Goal: Communication & Community: Answer question/provide support

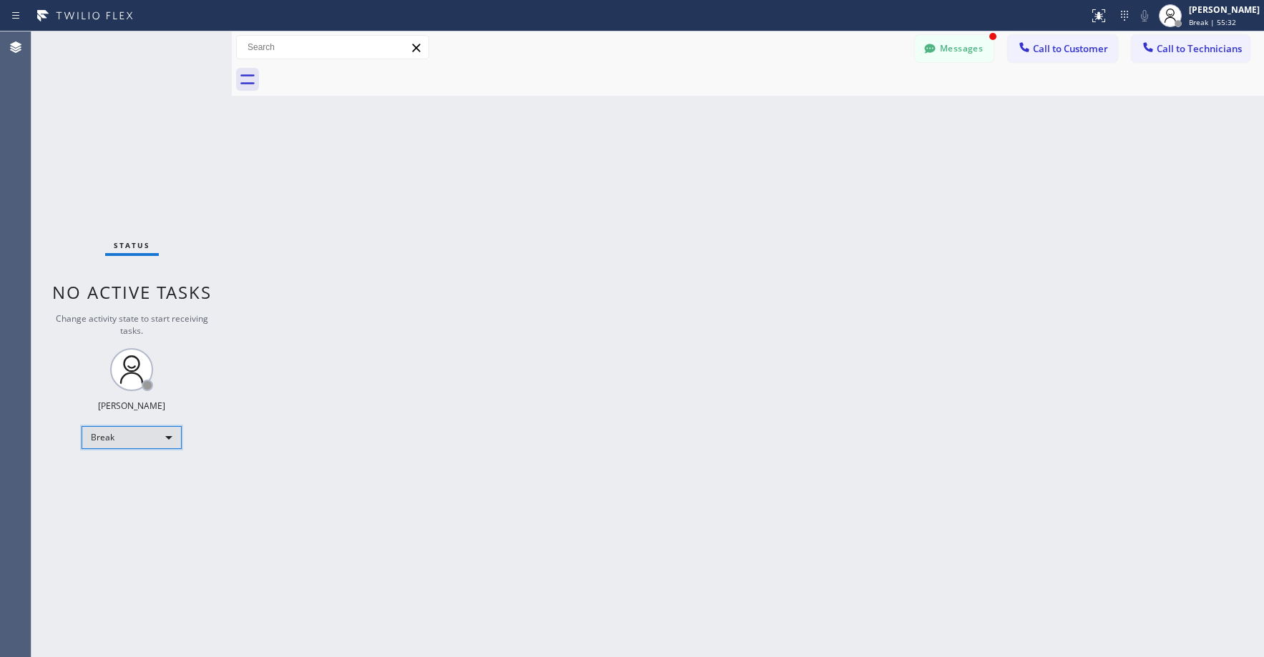
click at [112, 442] on div "Break" at bounding box center [132, 437] width 100 height 23
click at [113, 491] on li "Unavailable" at bounding box center [130, 493] width 97 height 17
click at [105, 135] on div "Status No active tasks Change activity state to start receiving tasks. [PERSON_…" at bounding box center [131, 344] width 200 height 626
click at [103, 122] on div "Status No active tasks Change activity state to start receiving tasks. [PERSON_…" at bounding box center [131, 344] width 200 height 626
click at [959, 61] on button "Messages" at bounding box center [954, 48] width 79 height 27
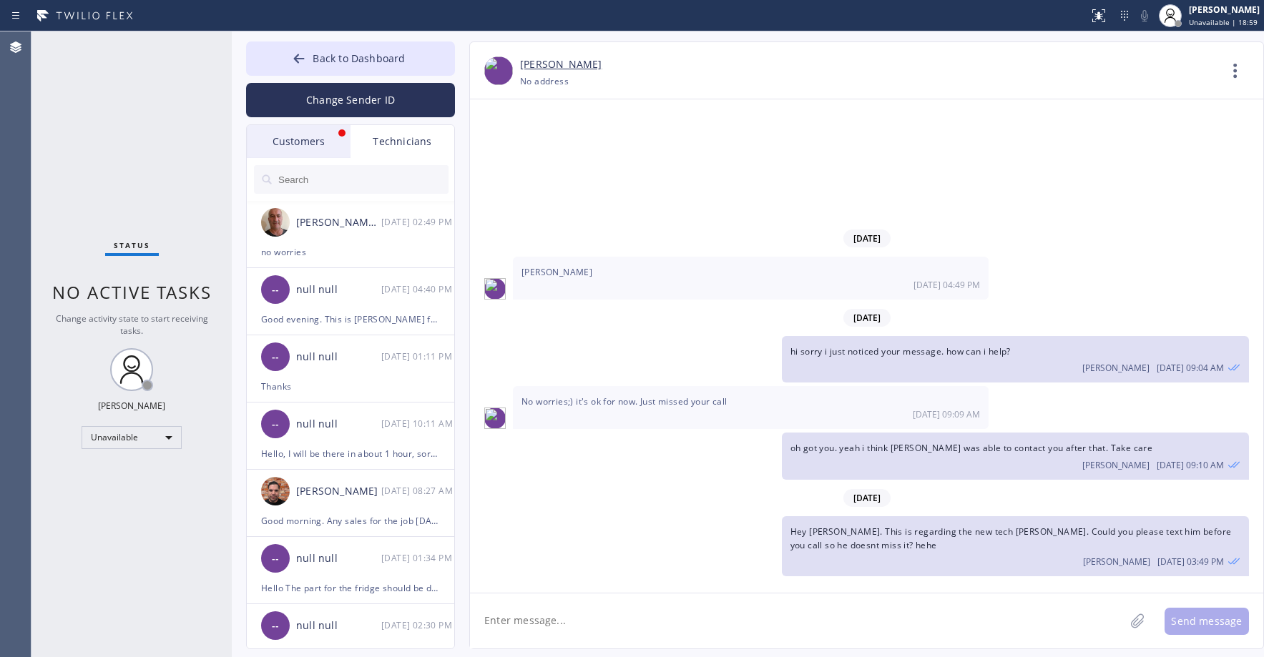
click at [298, 157] on div "Customers" at bounding box center [299, 141] width 104 height 33
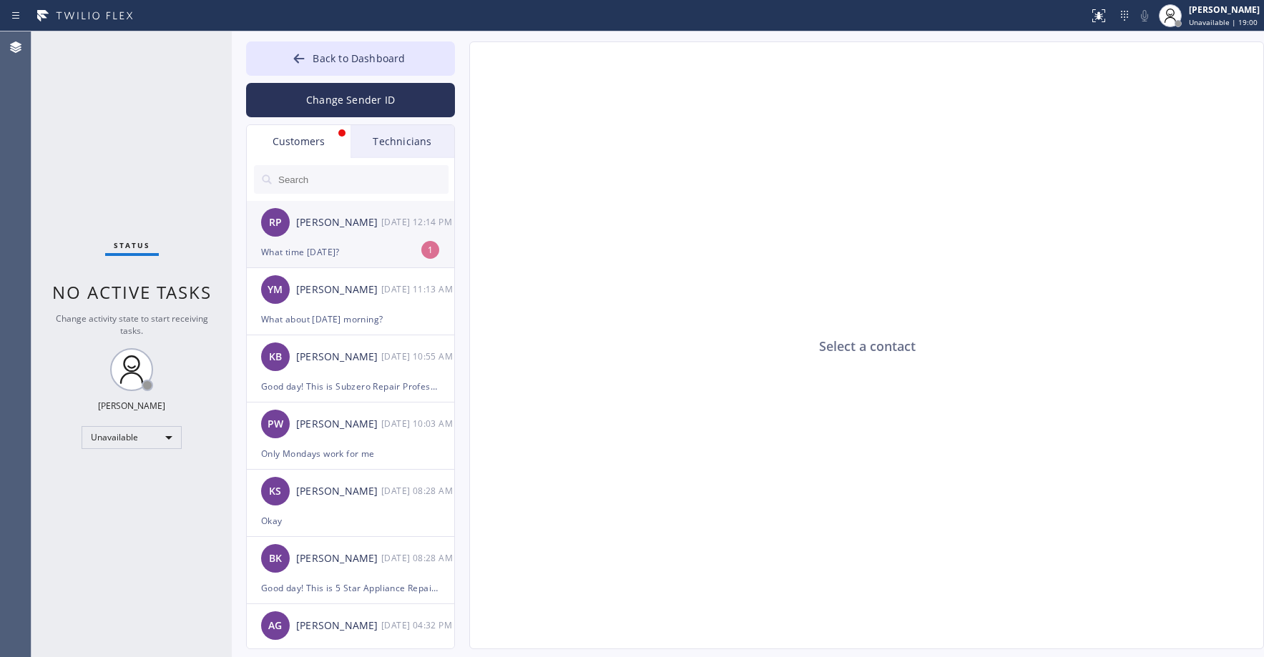
click at [353, 220] on div "[PERSON_NAME]" at bounding box center [338, 223] width 85 height 16
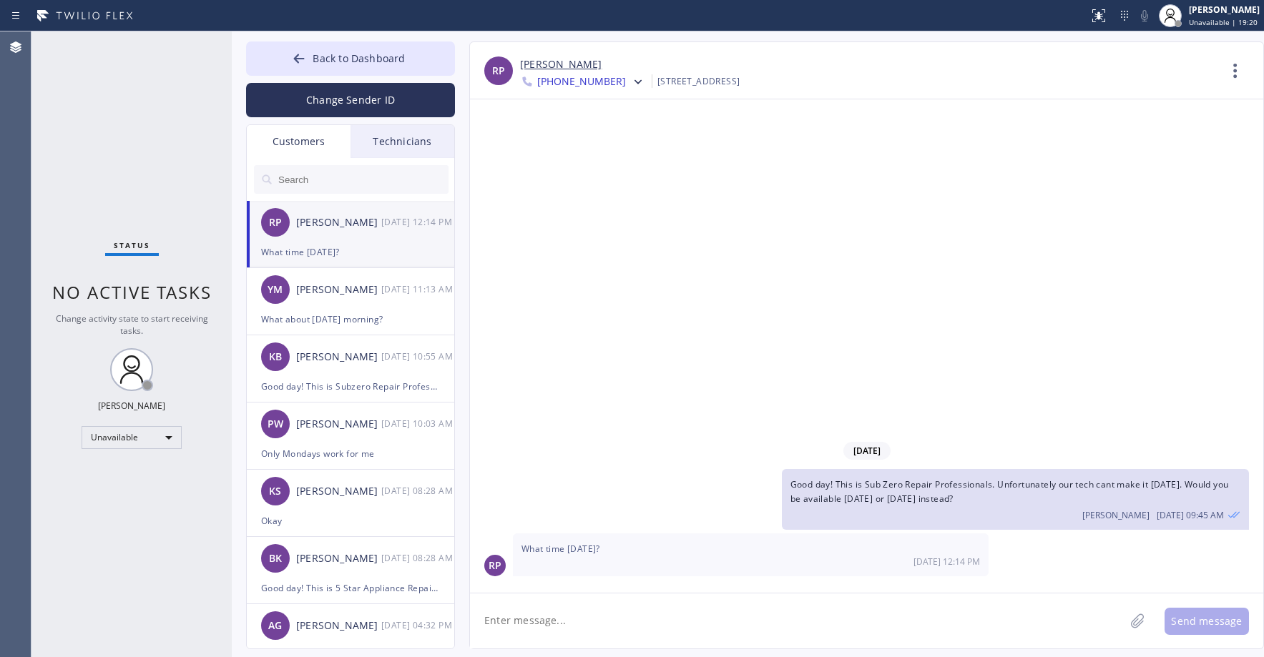
click at [740, 79] on div "[STREET_ADDRESS]" at bounding box center [698, 81] width 82 height 16
copy div "95032"
click at [119, 122] on div "Status No active tasks Change activity state to start receiving tasks. [PERSON_…" at bounding box center [131, 344] width 200 height 626
click at [340, 308] on div "YM [PERSON_NAME] [DATE] 11:13 AM" at bounding box center [351, 289] width 209 height 43
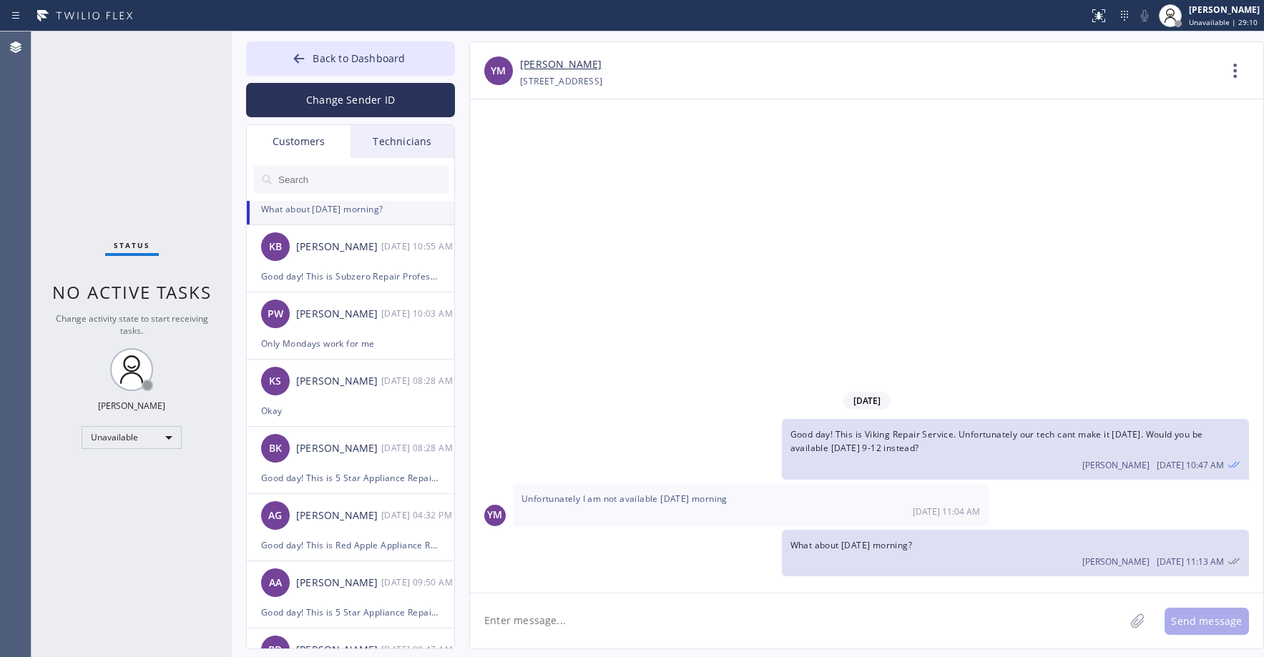
scroll to position [143, 0]
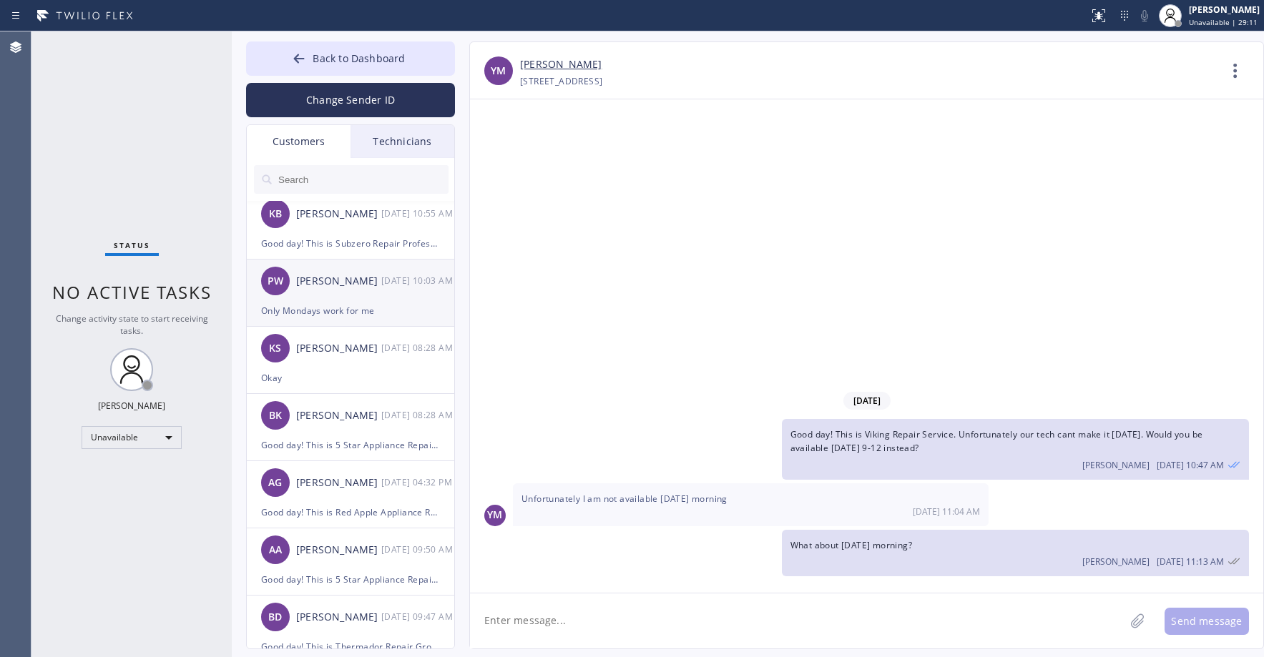
click at [355, 290] on div "PW [PERSON_NAME] [DATE] 10:03 AM" at bounding box center [351, 281] width 209 height 43
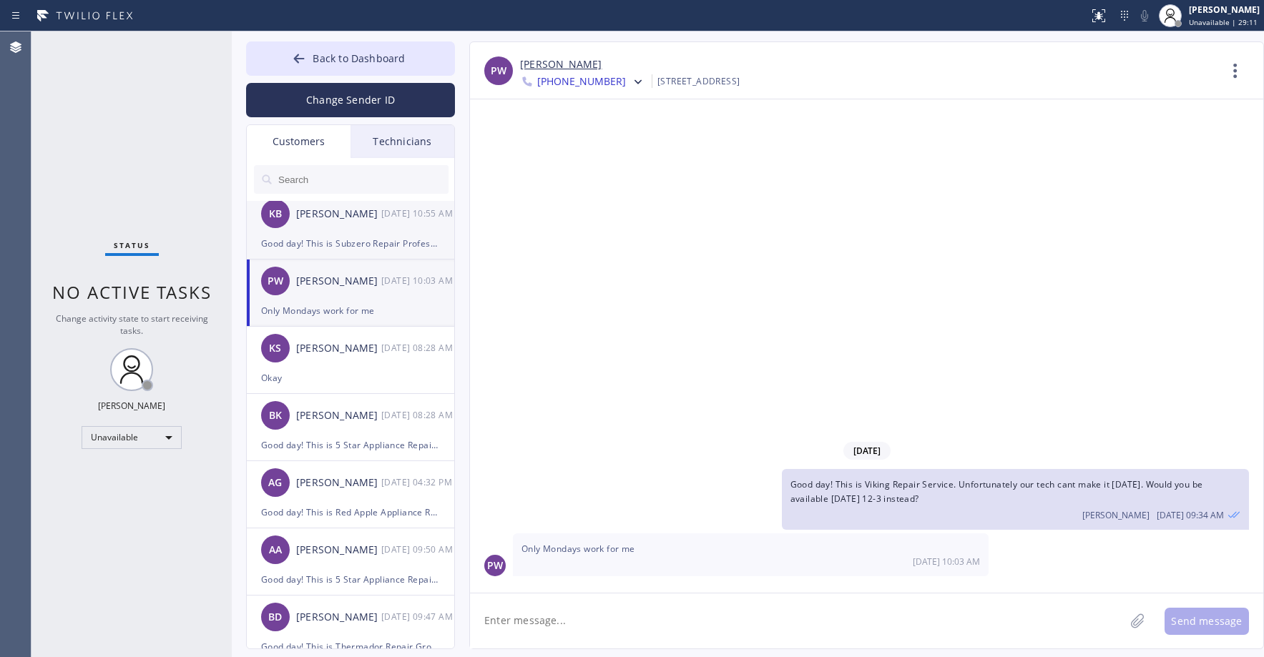
click at [349, 233] on div "KB [PERSON_NAME] [DATE] 10:55 AM" at bounding box center [351, 213] width 209 height 43
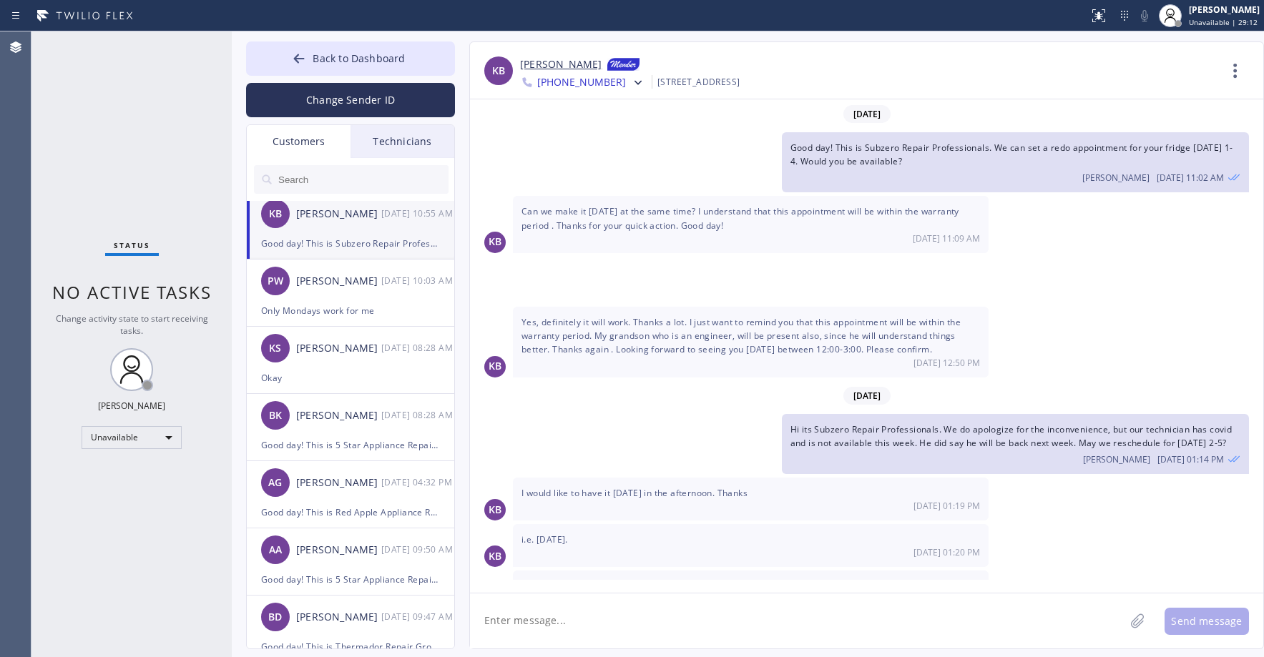
scroll to position [231, 0]
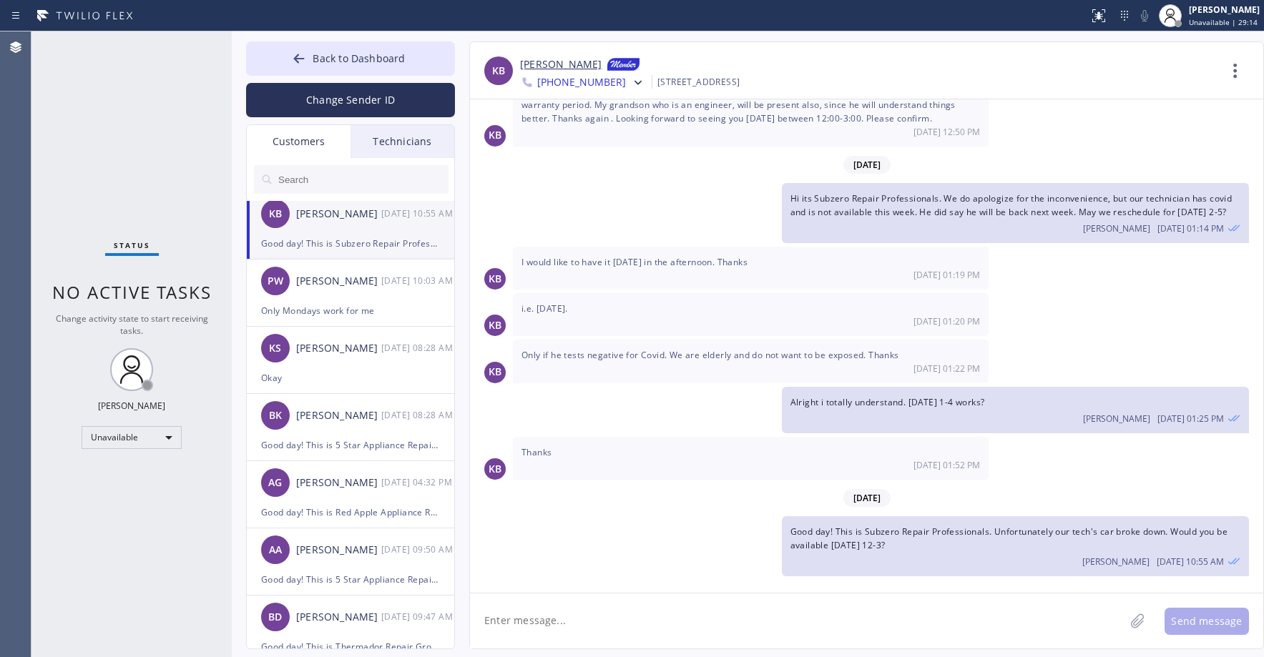
click at [627, 89] on div "[PHONE_NUMBER] Choose phone number [PHONE_NUMBER] [PHONE_NUMBER] [GEOGRAPHIC_DA…" at bounding box center [869, 82] width 698 height 16
click at [631, 87] on icon at bounding box center [638, 83] width 14 height 14
click at [610, 178] on div "[PHONE_NUMBER]" at bounding box center [602, 181] width 165 height 33
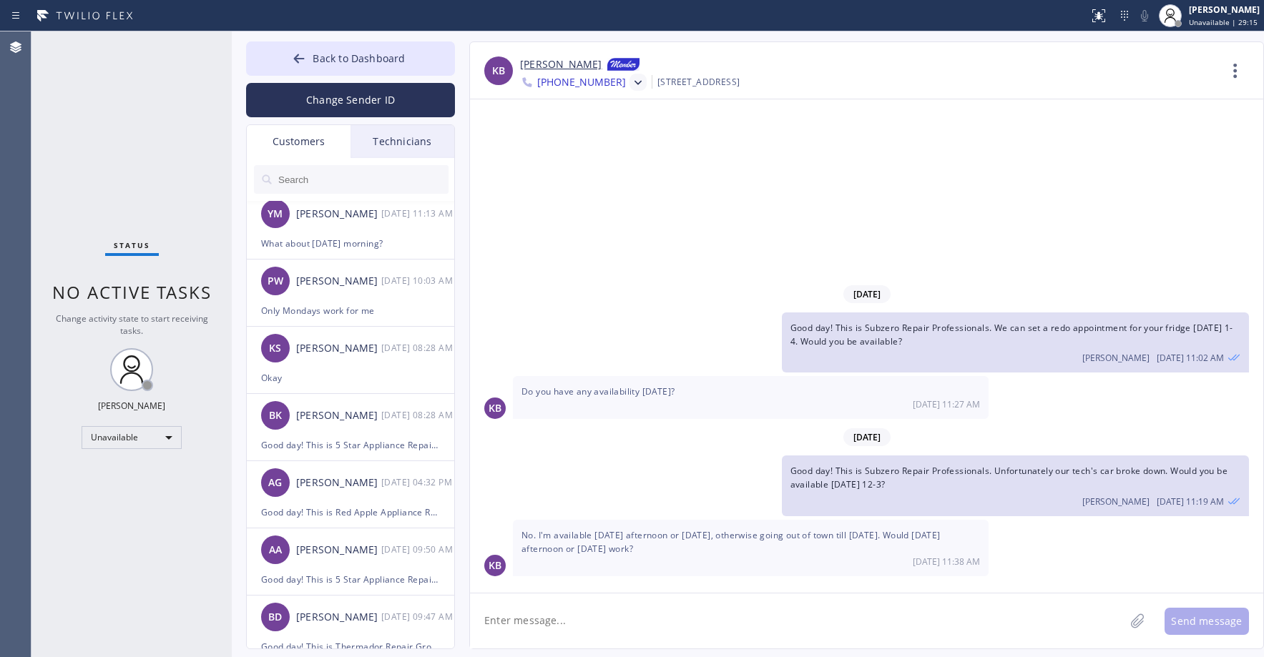
scroll to position [0, 0]
click at [541, 619] on textarea at bounding box center [797, 621] width 655 height 55
type textarea "We can do Thur or Fri 12-3. Which would you prefer?"
click at [1214, 624] on button "Send message" at bounding box center [1207, 621] width 84 height 27
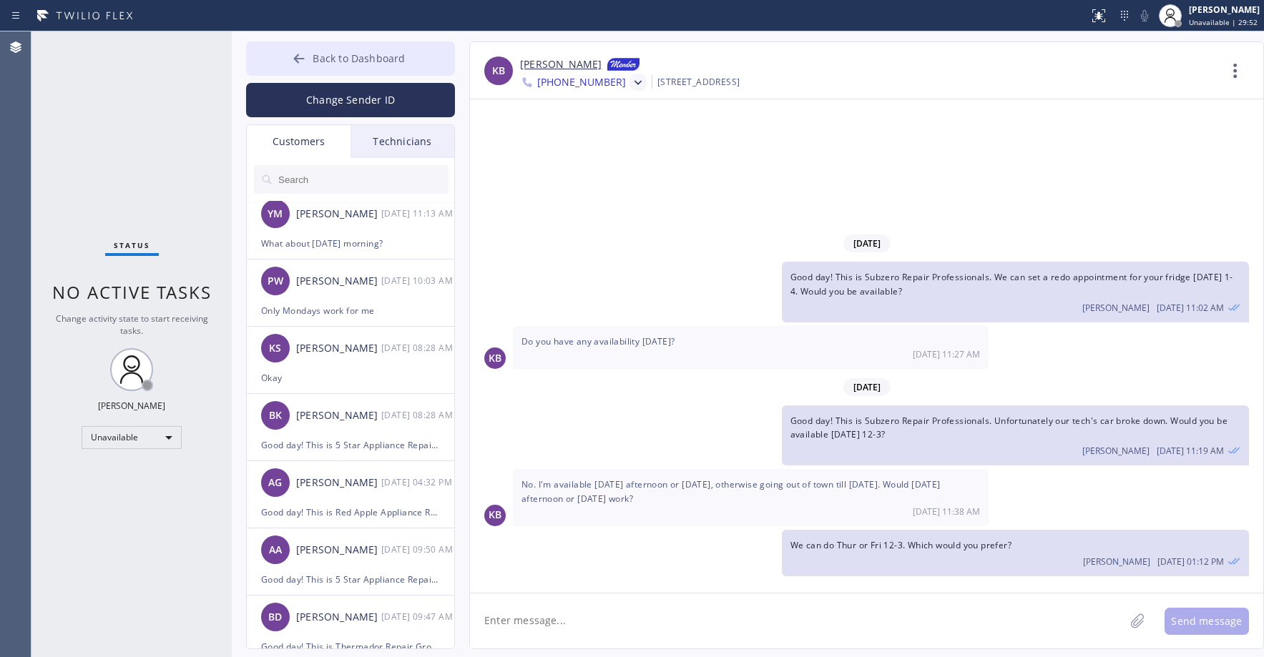
click at [328, 64] on span "Back to Dashboard" at bounding box center [359, 59] width 92 height 14
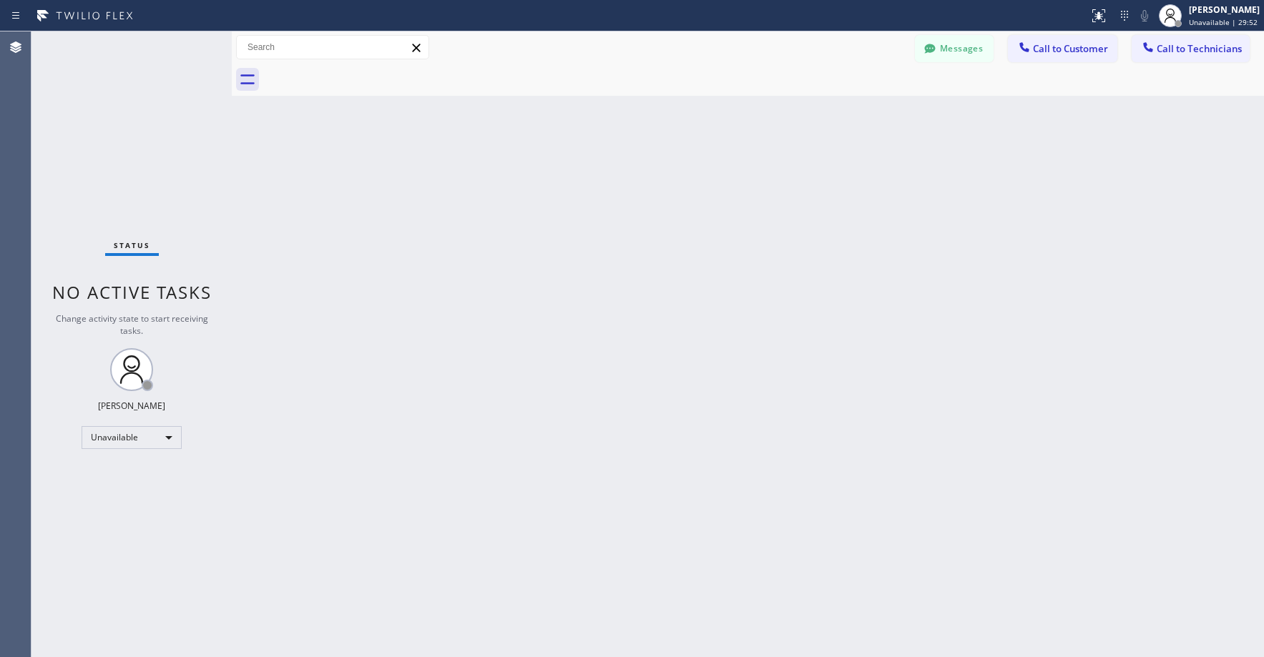
click at [148, 118] on div "Status No active tasks Change activity state to start receiving tasks. [PERSON_…" at bounding box center [131, 344] width 200 height 626
click at [67, 125] on div "Status No active tasks Change activity state to start receiving tasks. [PERSON_…" at bounding box center [131, 344] width 200 height 626
drag, startPoint x: 117, startPoint y: 129, endPoint x: 89, endPoint y: 357, distance: 229.3
click at [118, 134] on div "Status No active tasks Change activity state to start receiving tasks. [PERSON_…" at bounding box center [131, 344] width 200 height 626
drag, startPoint x: 143, startPoint y: 114, endPoint x: 657, endPoint y: 64, distance: 516.1
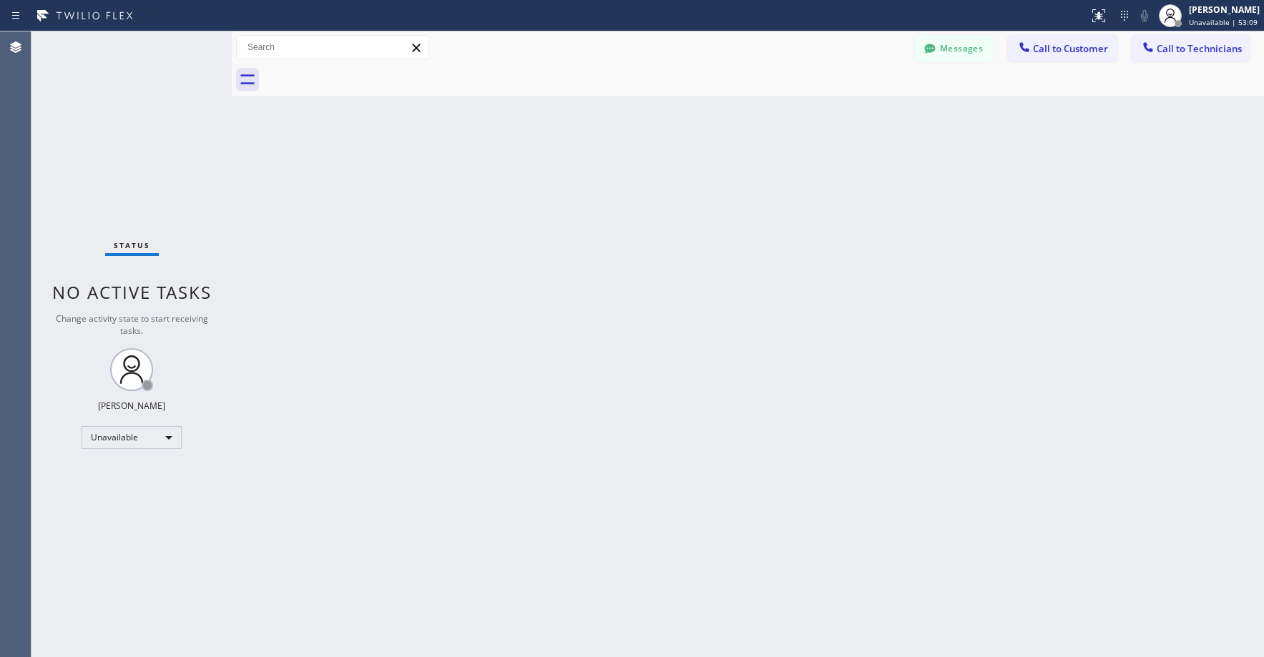
click at [143, 114] on div "Status No active tasks Change activity state to start receiving tasks. [PERSON_…" at bounding box center [131, 344] width 200 height 626
click at [1183, 57] on button "Call to Technicians" at bounding box center [1191, 48] width 118 height 27
click at [0, 0] on div "Outbound call Technician Search Technician Your caller id phone number Your cal…" at bounding box center [0, 0] width 0 height 0
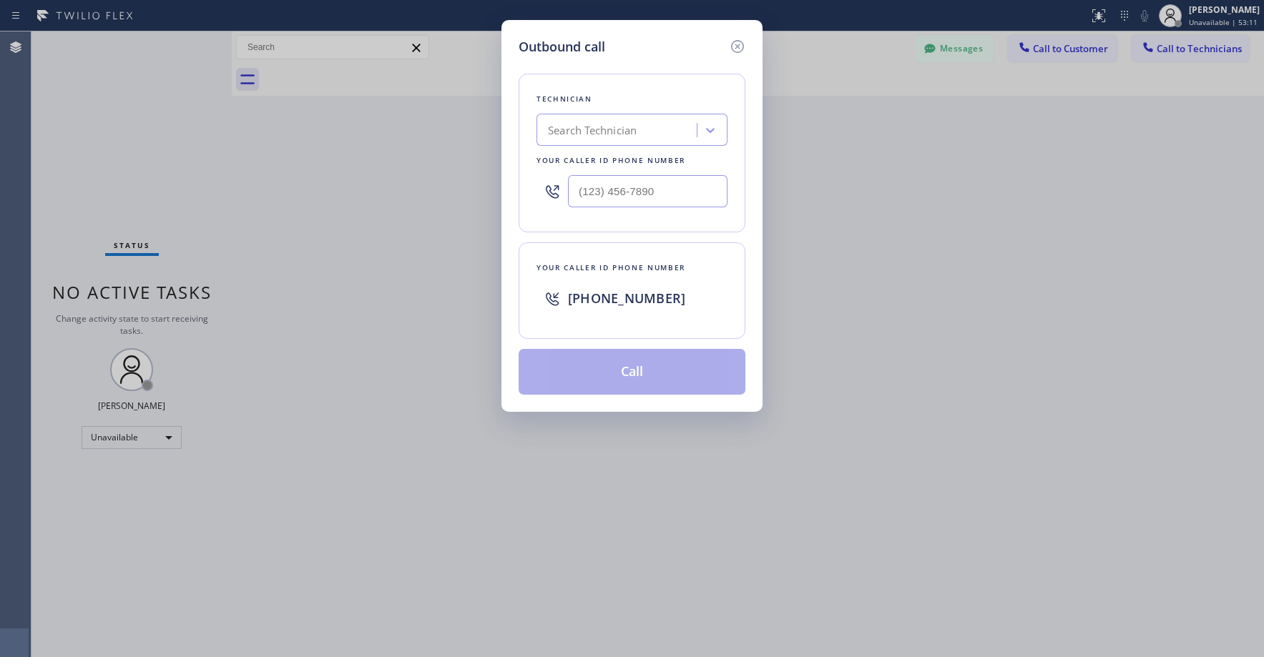
click at [626, 132] on div "Search Technician" at bounding box center [592, 130] width 89 height 16
type input "oc [PERSON_NAME]"
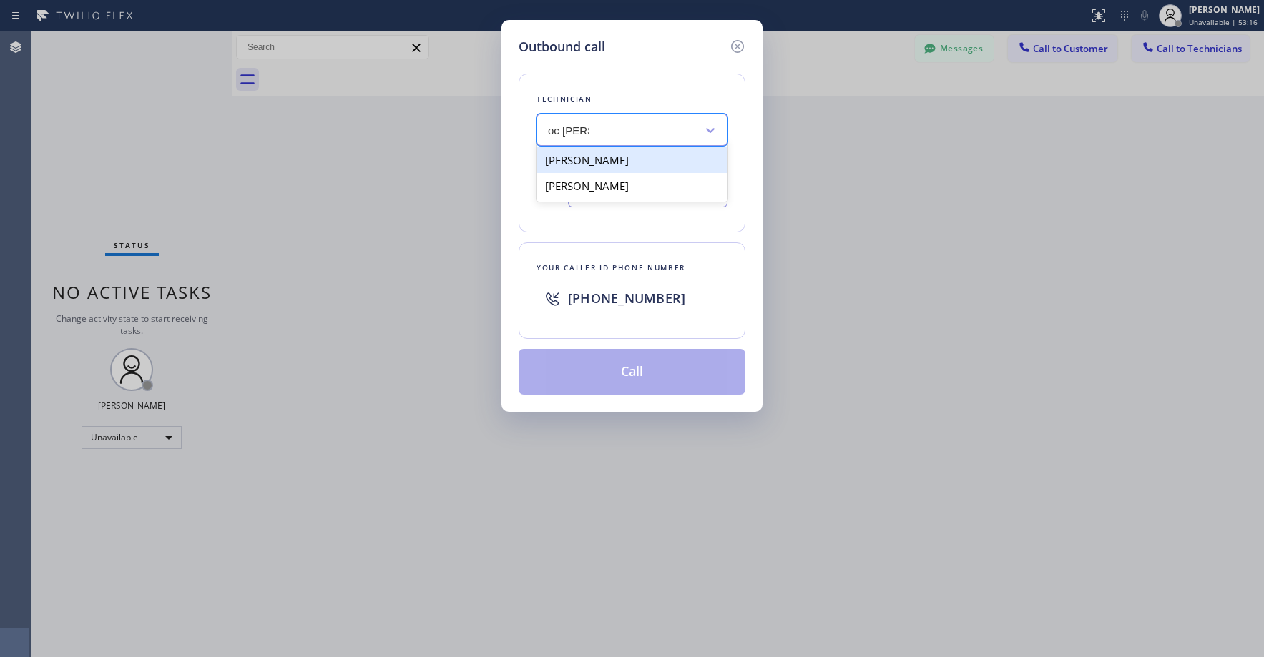
click at [600, 162] on div "[PERSON_NAME]" at bounding box center [632, 160] width 191 height 26
type input "[PHONE_NUMBER]"
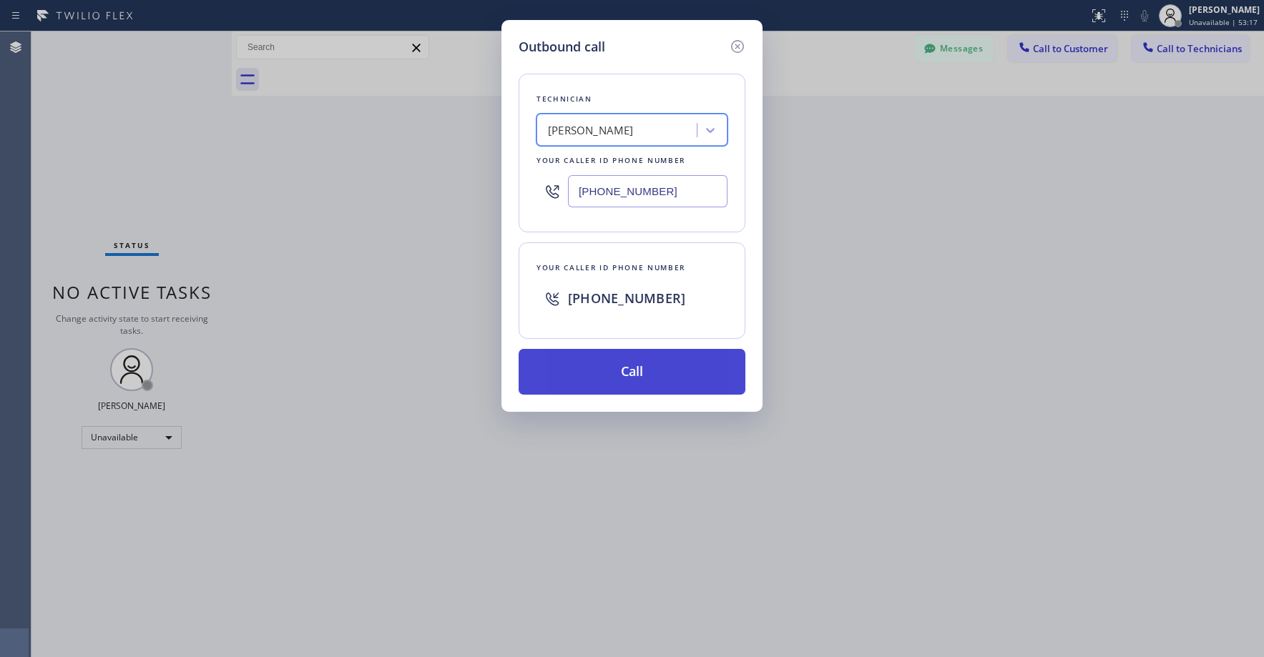
click at [633, 380] on button "Call" at bounding box center [632, 372] width 227 height 46
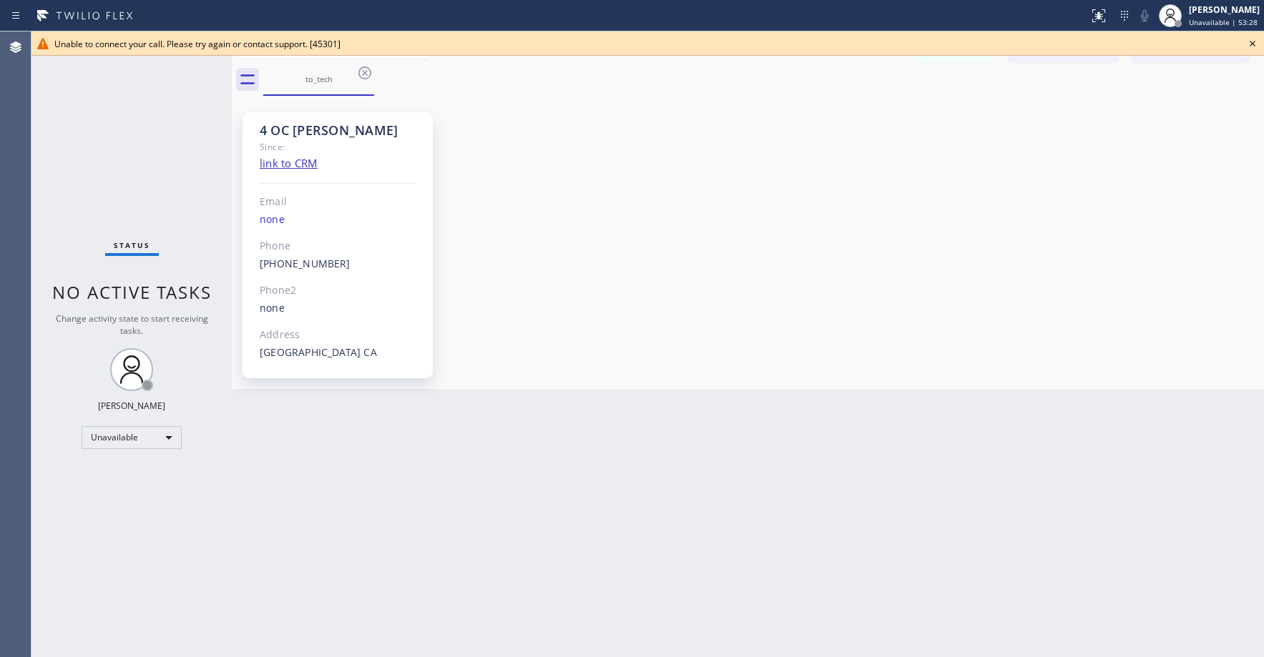
click at [126, 94] on div "Status No active tasks Change activity state to start receiving tasks. [PERSON_…" at bounding box center [131, 344] width 200 height 626
click at [1253, 46] on icon at bounding box center [1252, 43] width 17 height 17
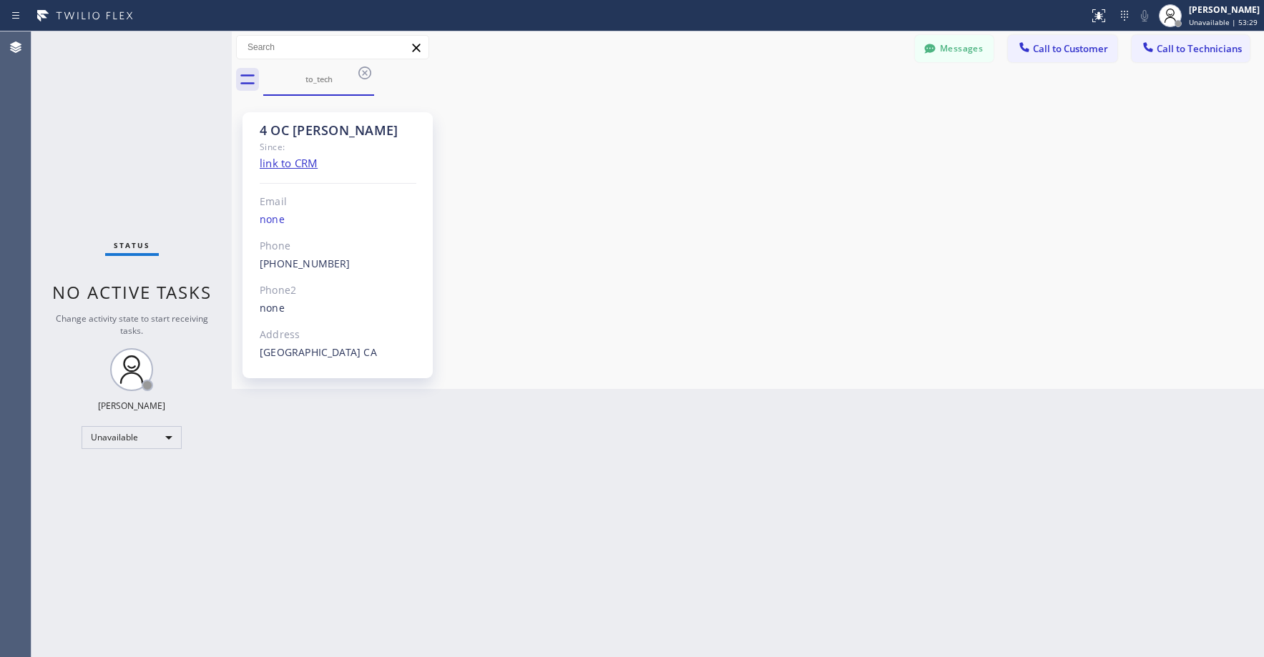
click at [155, 103] on div "Status No active tasks Change activity state to start receiving tasks. [PERSON_…" at bounding box center [131, 344] width 200 height 626
click at [364, 72] on icon at bounding box center [364, 73] width 13 height 13
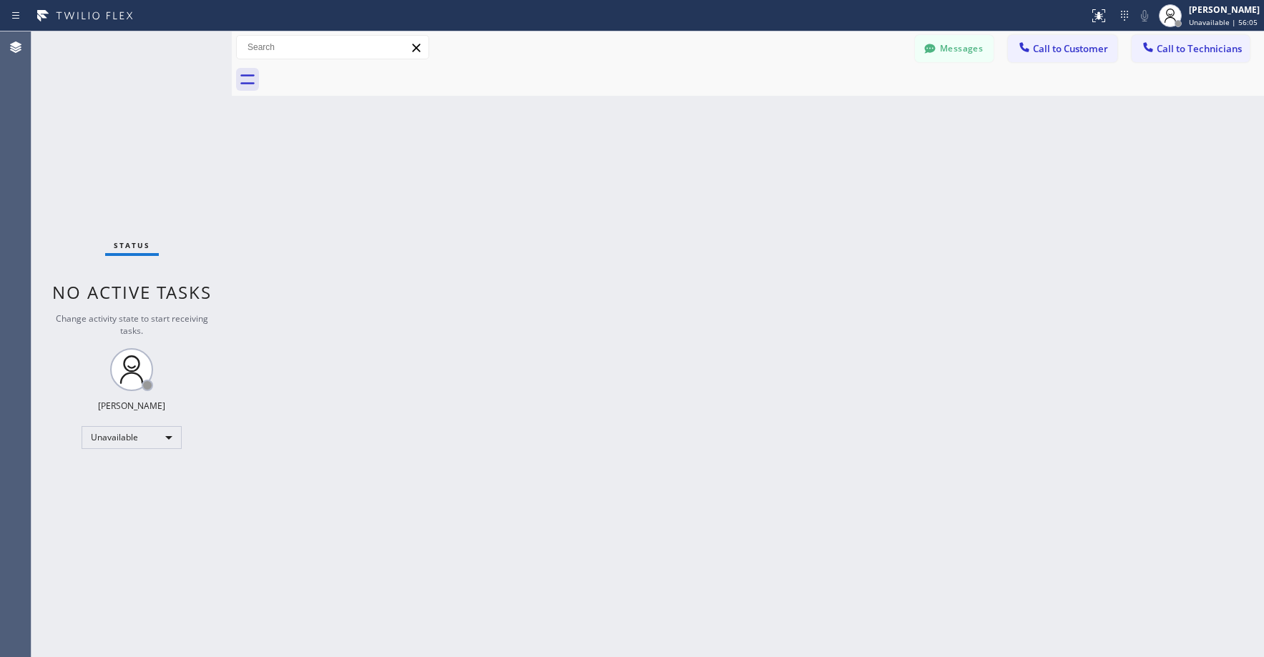
click at [120, 147] on div "Status No active tasks Change activity state to start receiving tasks. [PERSON_…" at bounding box center [131, 344] width 200 height 626
drag, startPoint x: 127, startPoint y: 110, endPoint x: 341, endPoint y: 114, distance: 213.2
click at [128, 111] on div "Status No active tasks Change activity state to start receiving tasks. [PERSON_…" at bounding box center [131, 344] width 200 height 626
click at [972, 51] on button "Messages" at bounding box center [954, 48] width 79 height 27
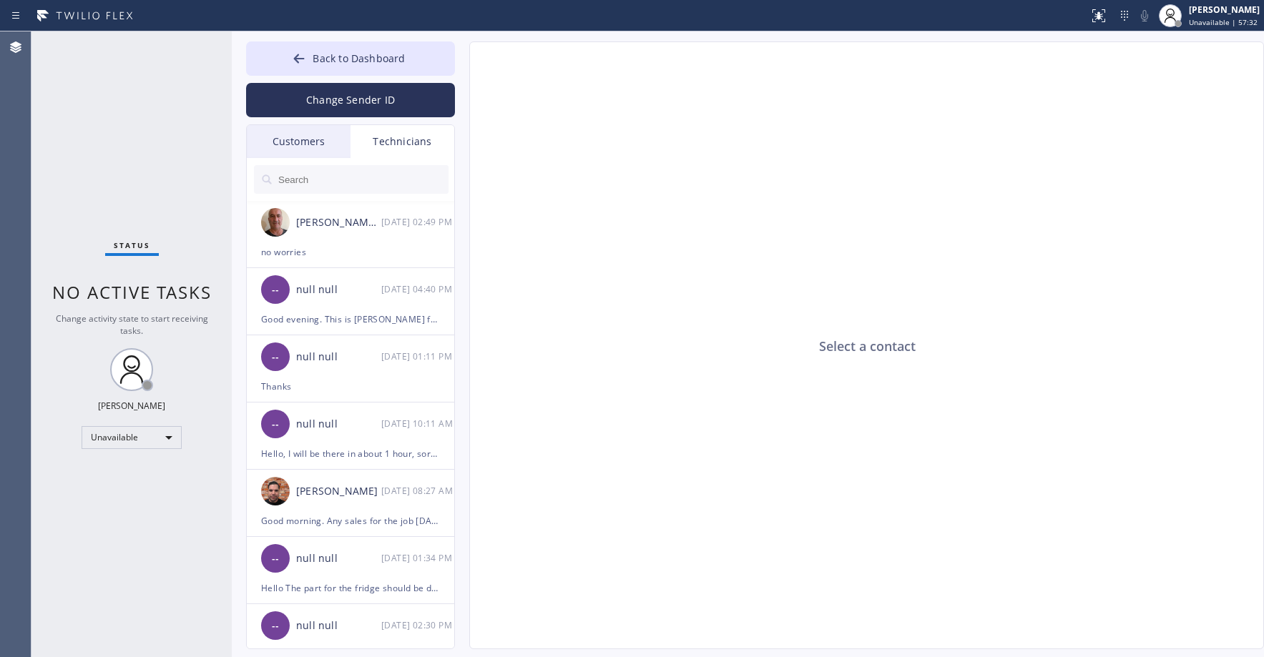
click at [297, 140] on div "Customers" at bounding box center [299, 141] width 104 height 33
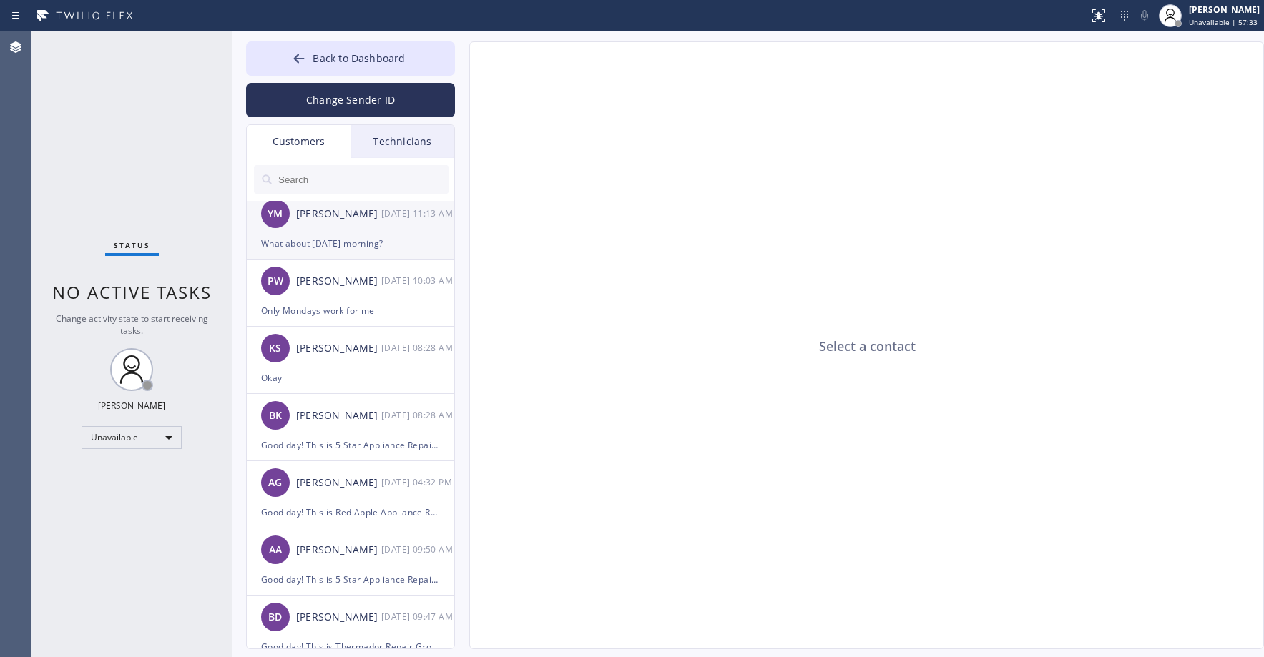
click at [351, 231] on div "YM [PERSON_NAME] [DATE] 11:13 AM" at bounding box center [351, 213] width 209 height 43
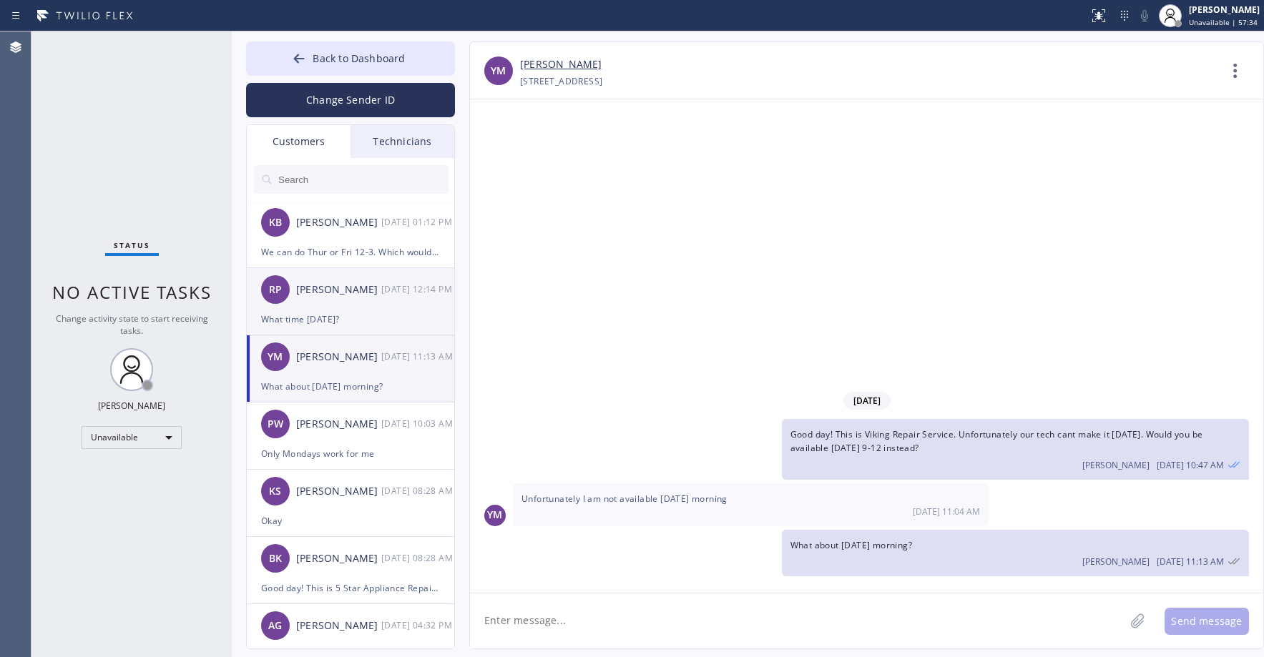
click at [348, 268] on div "RP [PERSON_NAME] [DATE] 12:14 PM" at bounding box center [351, 289] width 209 height 43
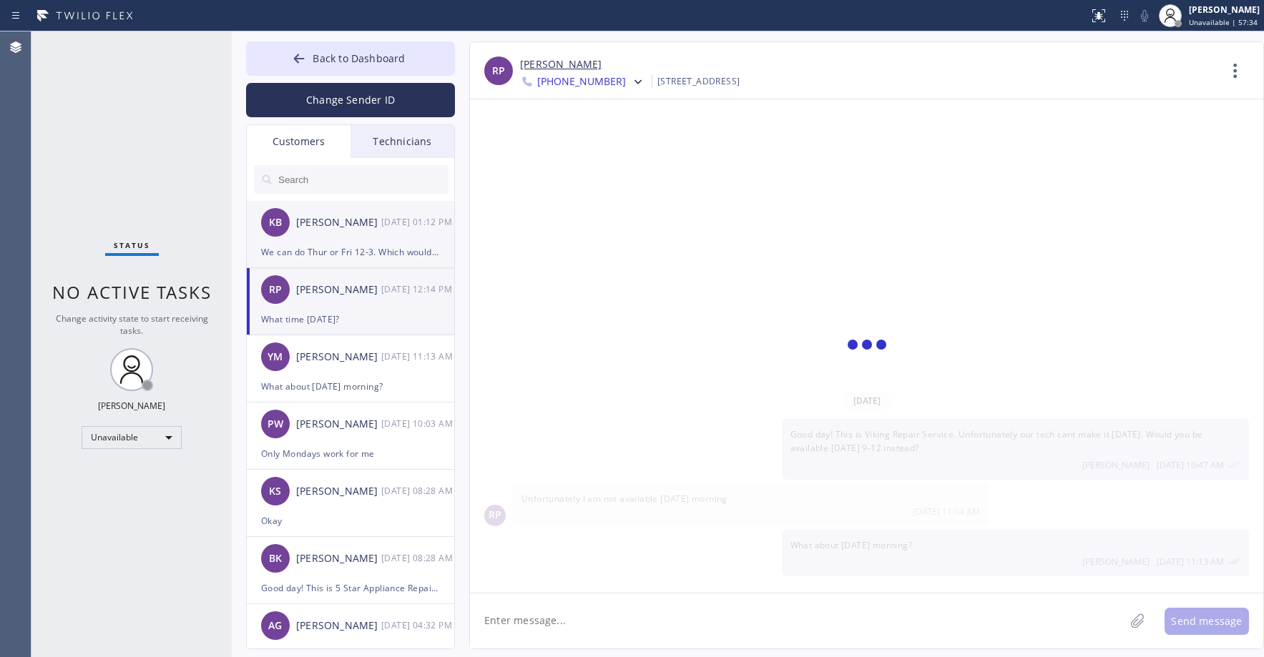
click at [343, 244] on div "We can do Thur or Fri 12-3. Which would you prefer?" at bounding box center [350, 252] width 179 height 16
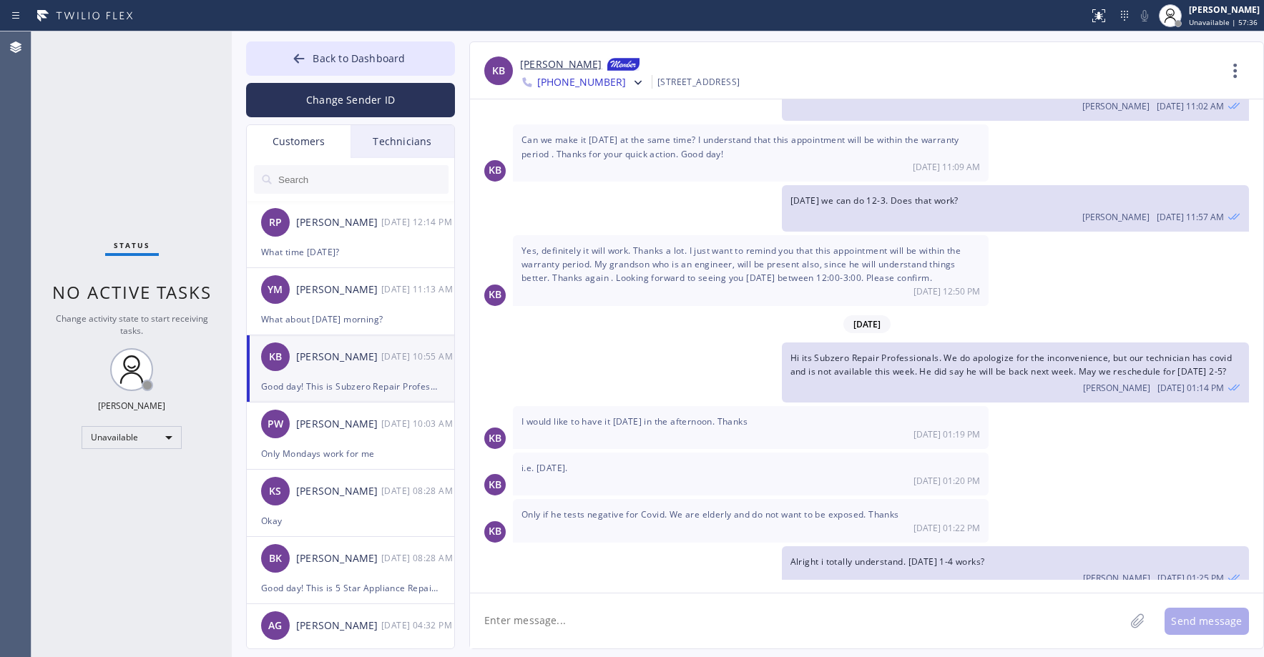
scroll to position [40, 0]
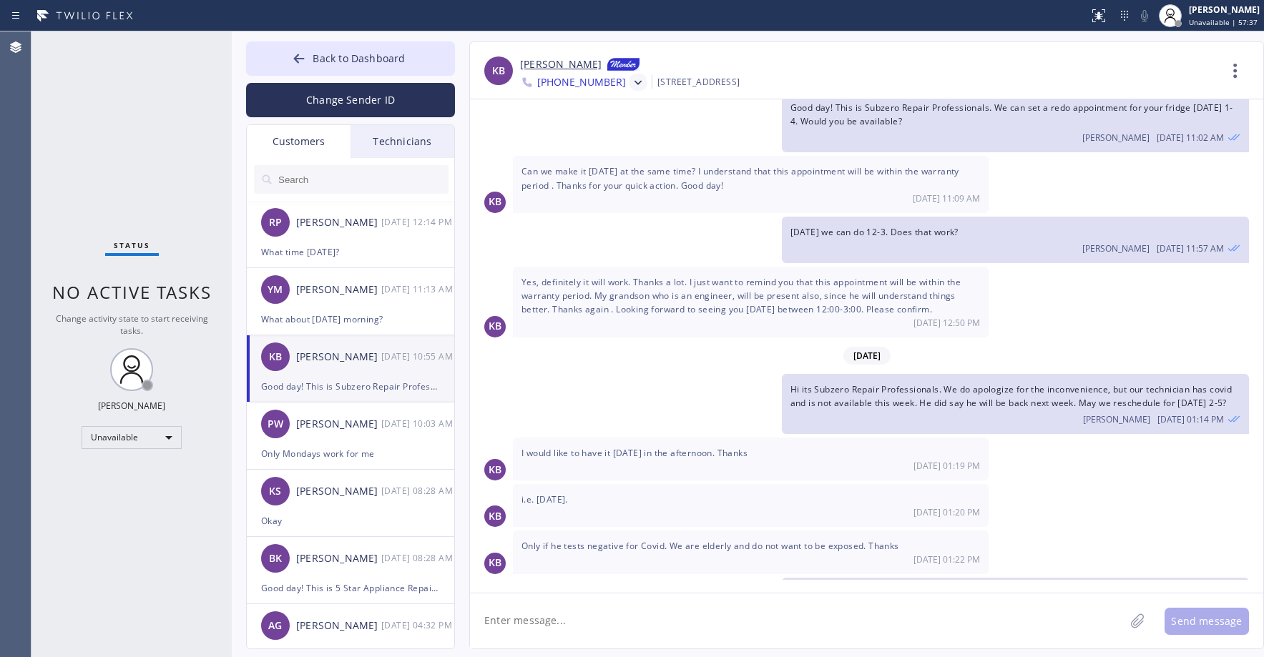
click at [631, 82] on icon at bounding box center [638, 83] width 14 height 14
click at [604, 184] on div "[PHONE_NUMBER]" at bounding box center [602, 181] width 165 height 33
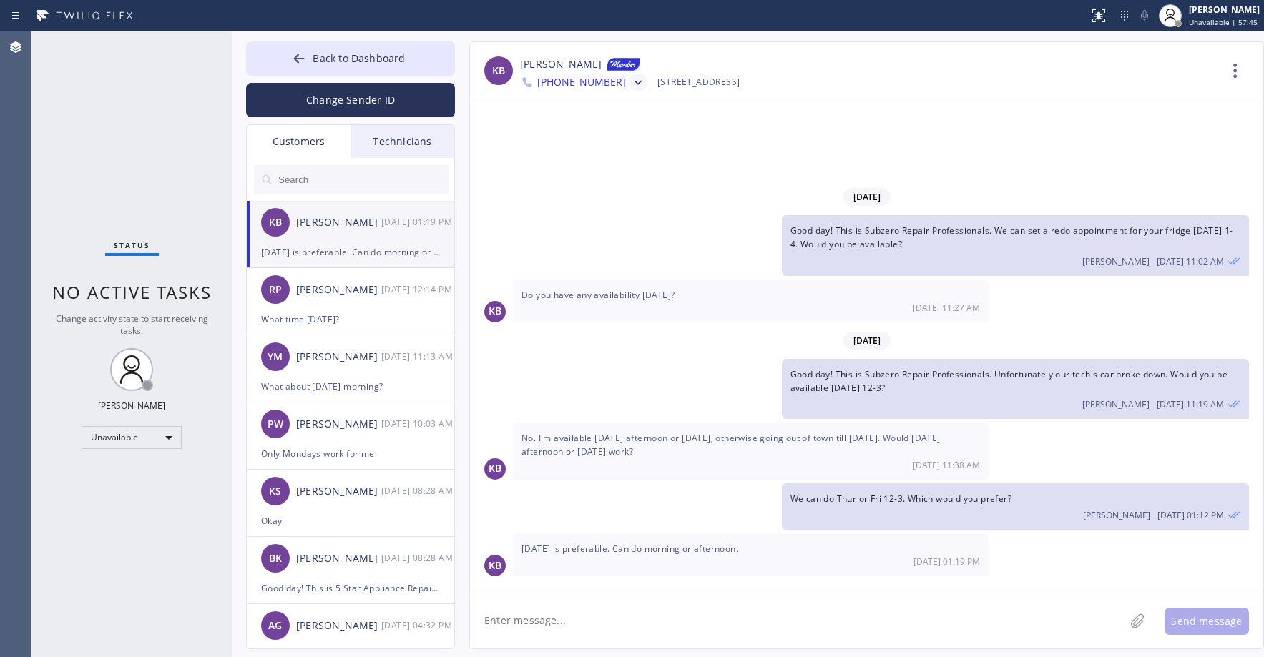
click at [632, 618] on textarea at bounding box center [797, 621] width 655 height 55
type textarea "m"
type textarea "[DATE] 9-12 is fine?"
click at [1208, 620] on button "Send message" at bounding box center [1207, 621] width 84 height 27
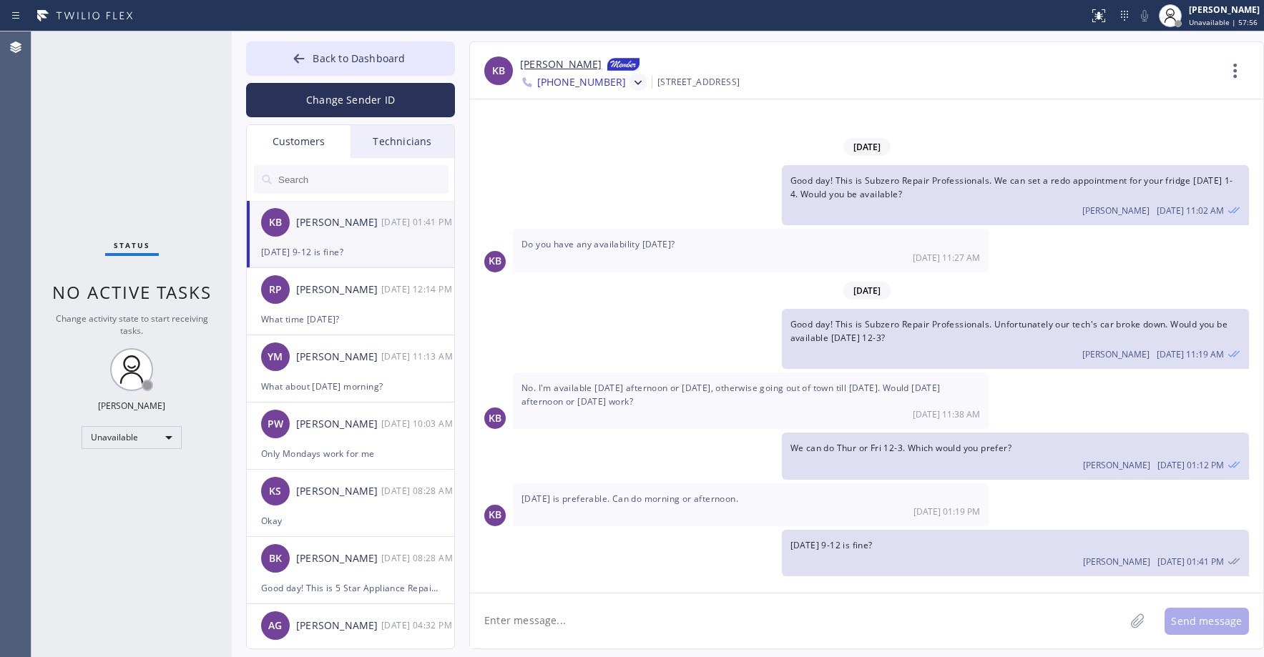
click at [137, 131] on div "Status No active tasks Change activity state to start receiving tasks. [PERSON_…" at bounding box center [131, 344] width 200 height 626
click at [356, 64] on span "Back to Dashboard" at bounding box center [359, 59] width 92 height 14
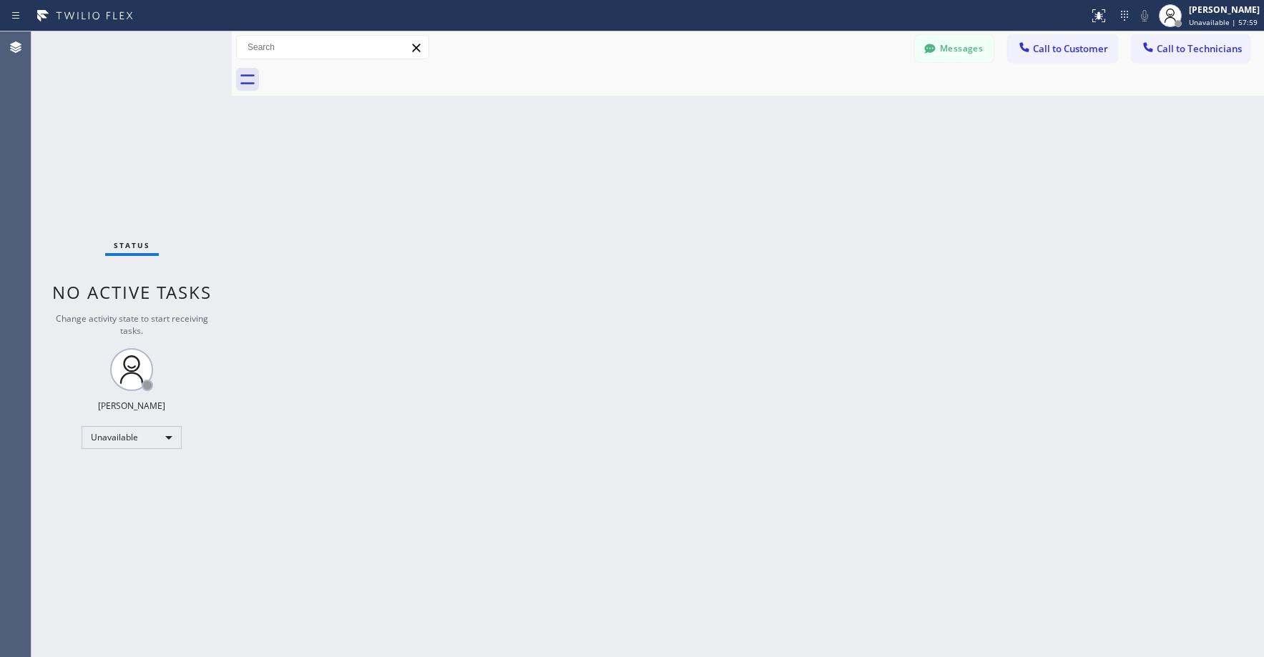
drag, startPoint x: 150, startPoint y: 171, endPoint x: 147, endPoint y: 180, distance: 8.8
click at [150, 172] on div "Status No active tasks Change activity state to start receiving tasks. [PERSON_…" at bounding box center [131, 344] width 200 height 626
